Goal: Task Accomplishment & Management: Manage account settings

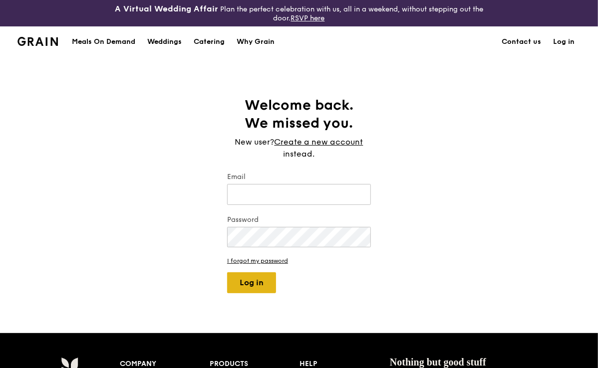
type input "[EMAIL_ADDRESS][DOMAIN_NAME]"
click at [247, 287] on button "Log in" at bounding box center [251, 282] width 49 height 21
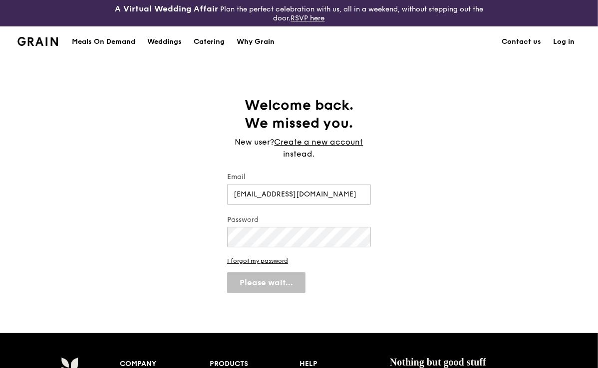
select select "100"
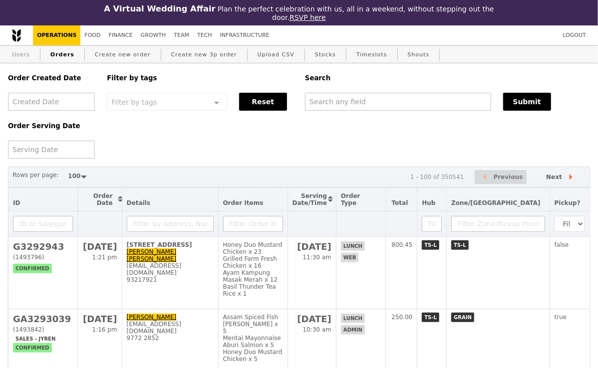
click at [23, 50] on link "Users" at bounding box center [21, 55] width 26 height 18
